Goal: Task Accomplishment & Management: Manage account settings

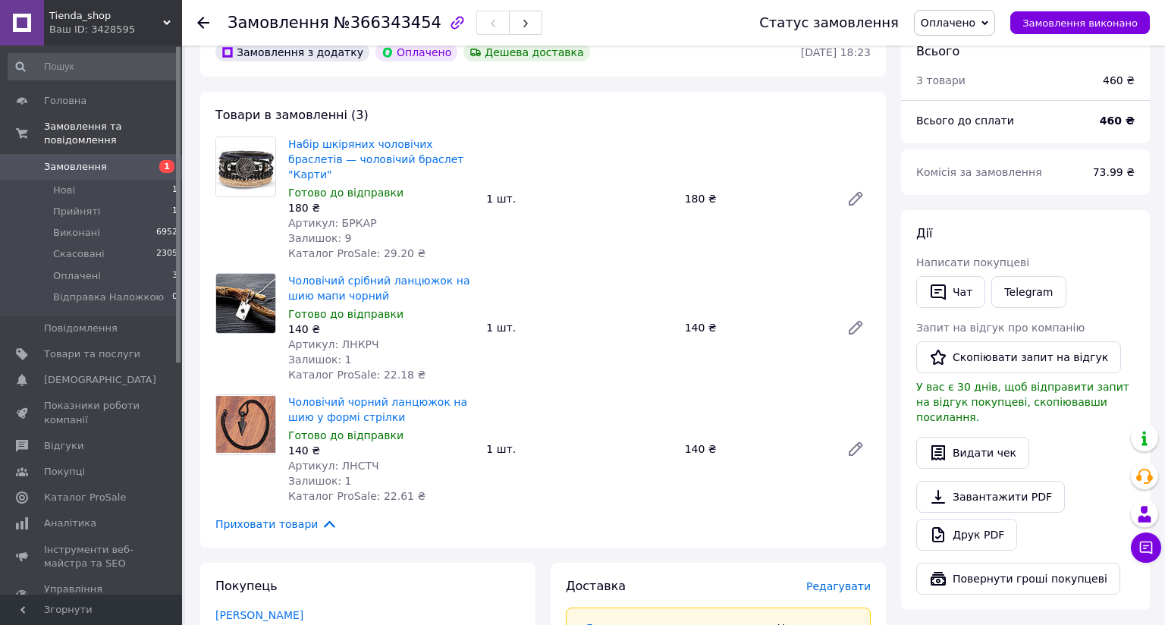
scroll to position [455, 0]
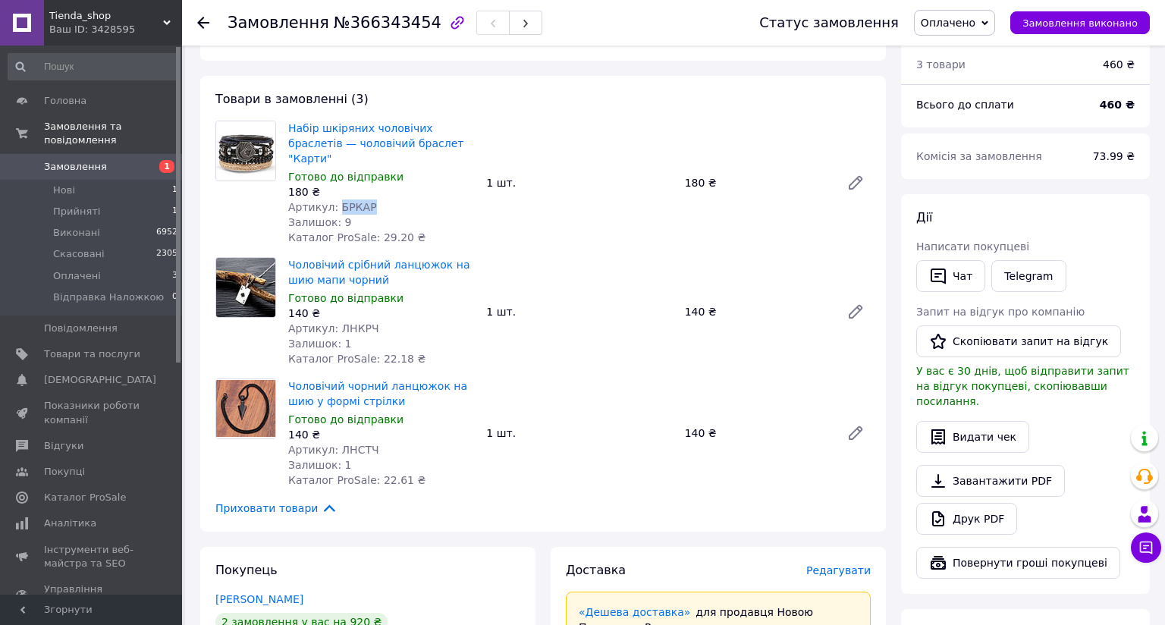
drag, startPoint x: 366, startPoint y: 193, endPoint x: 333, endPoint y: 193, distance: 33.4
click at [333, 199] on div "Артикул: БРКАР" at bounding box center [381, 206] width 186 height 15
copy span "БРКАР"
drag, startPoint x: 376, startPoint y: 316, endPoint x: 334, endPoint y: 316, distance: 42.5
click at [334, 321] on div "Артикул: ЛНКРЧ" at bounding box center [381, 328] width 186 height 15
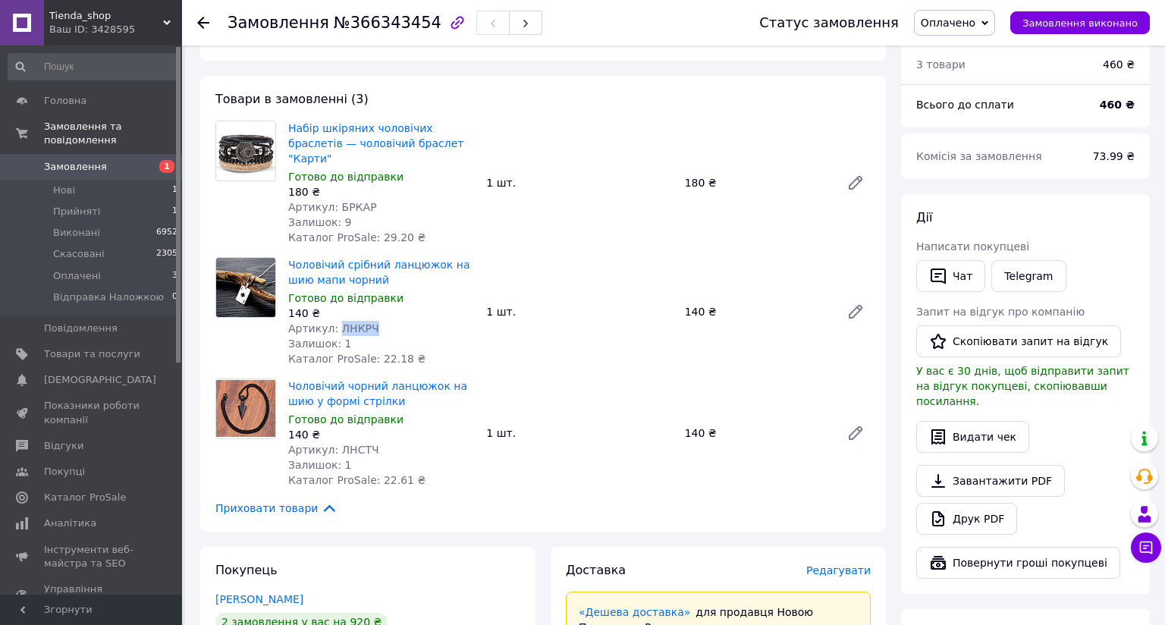
copy span "ЛНКРЧ"
drag, startPoint x: 379, startPoint y: 433, endPoint x: 335, endPoint y: 436, distance: 44.1
click at [335, 442] on div "Артикул: ЛНСТЧ" at bounding box center [381, 449] width 186 height 15
copy span "ЛНСТЧ"
drag, startPoint x: 373, startPoint y: 313, endPoint x: 334, endPoint y: 315, distance: 38.7
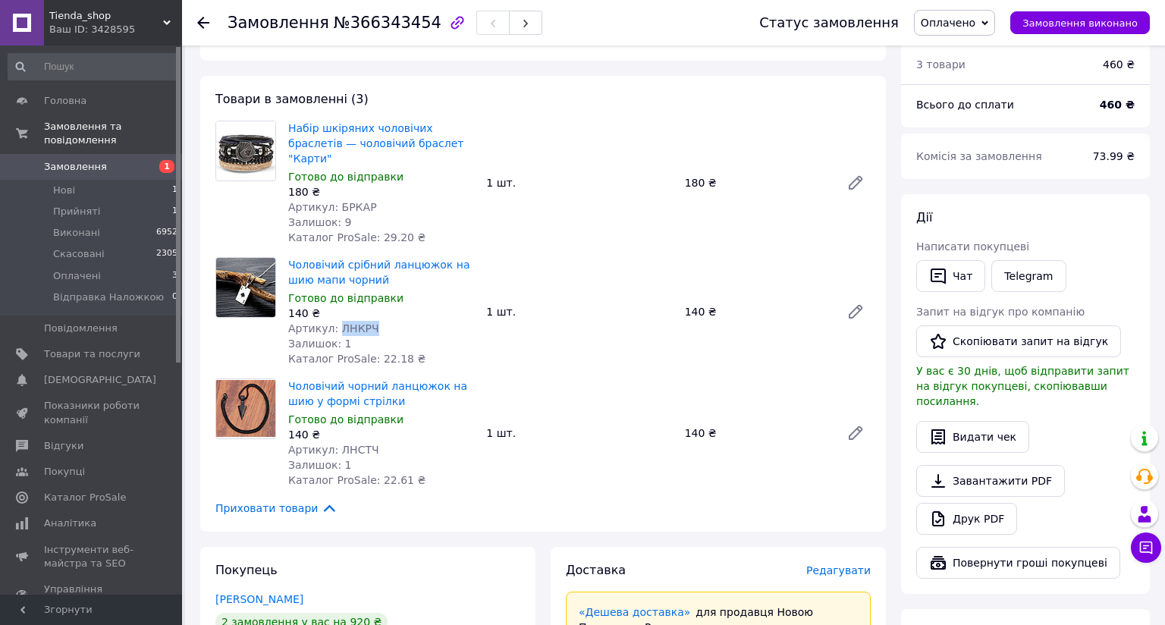
click at [334, 321] on div "Артикул: ЛНКРЧ" at bounding box center [381, 328] width 186 height 15
copy span "ЛНКРЧ"
